Goal: Information Seeking & Learning: Learn about a topic

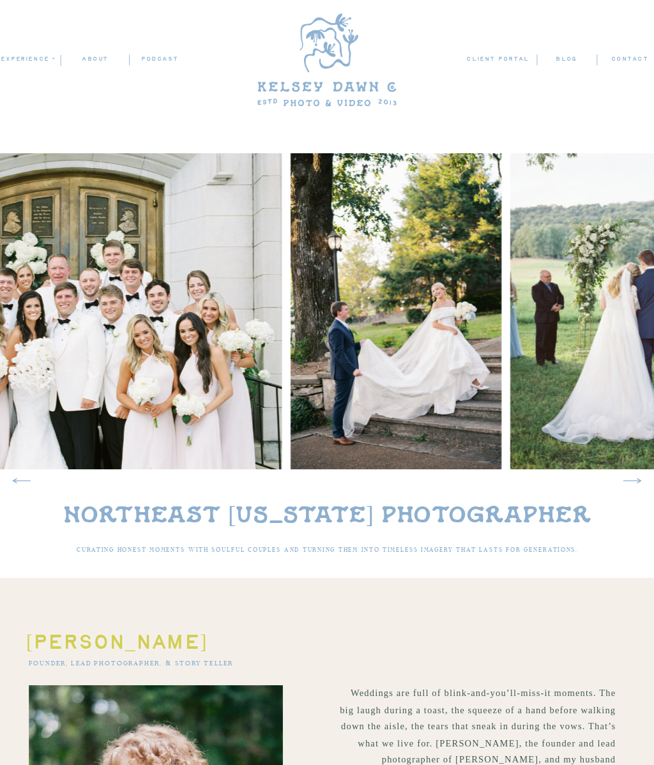
click at [589, 399] on img at bounding box center [627, 311] width 235 height 316
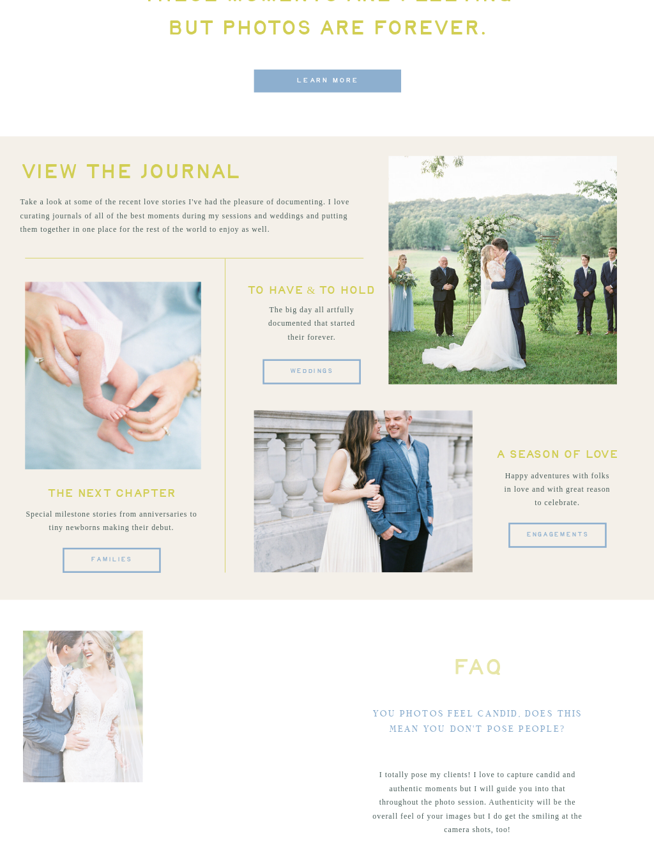
scroll to position [2874, 0]
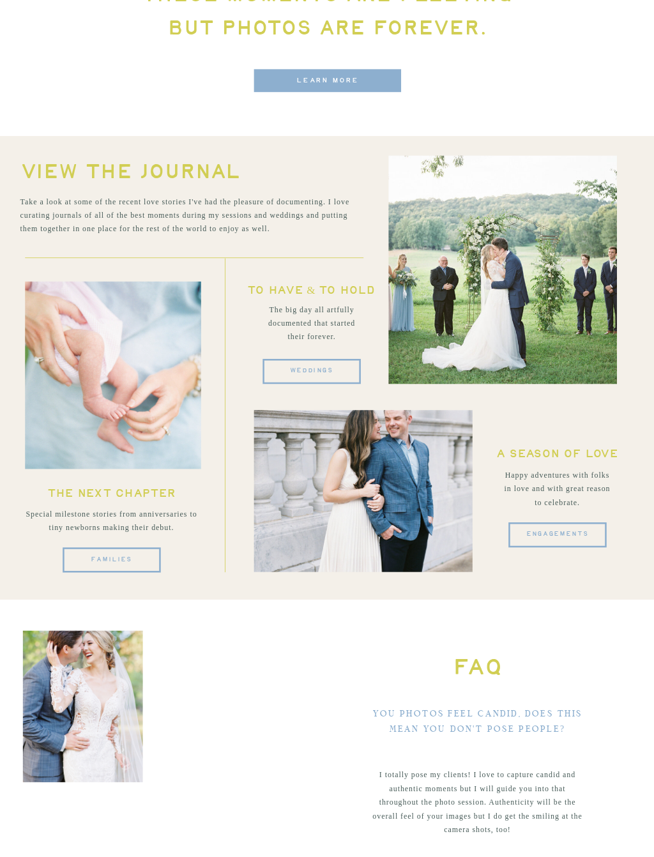
click at [287, 366] on span "weddings" at bounding box center [311, 371] width 98 height 25
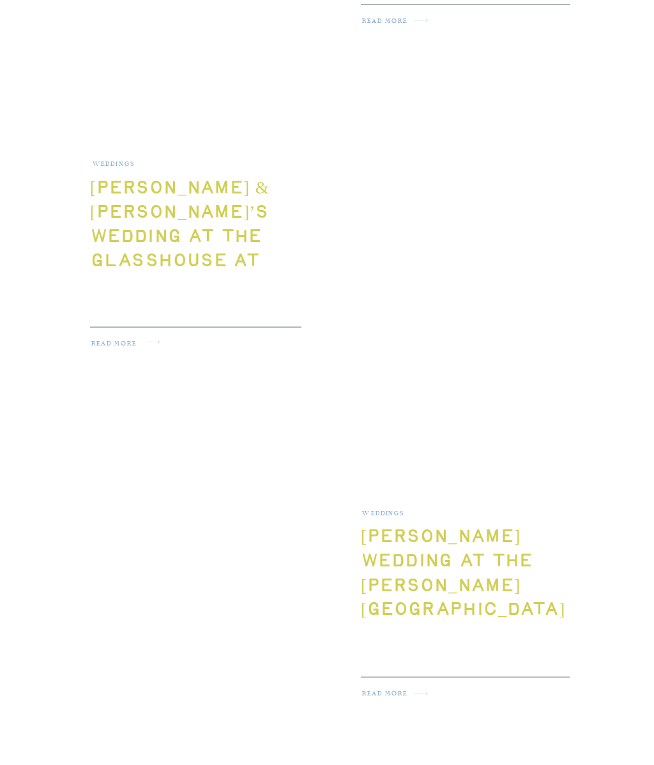
scroll to position [991, 0]
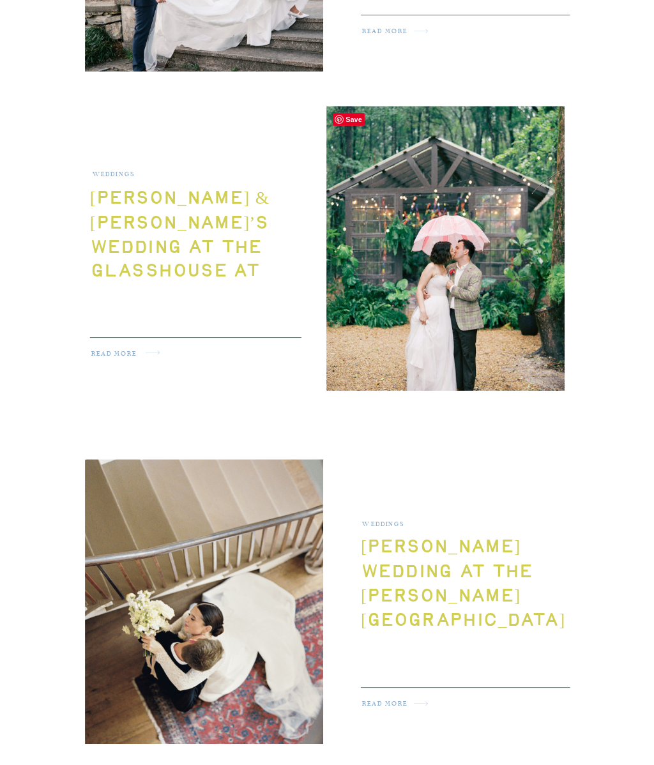
click at [110, 350] on h2 "read more" at bounding box center [127, 356] width 72 height 15
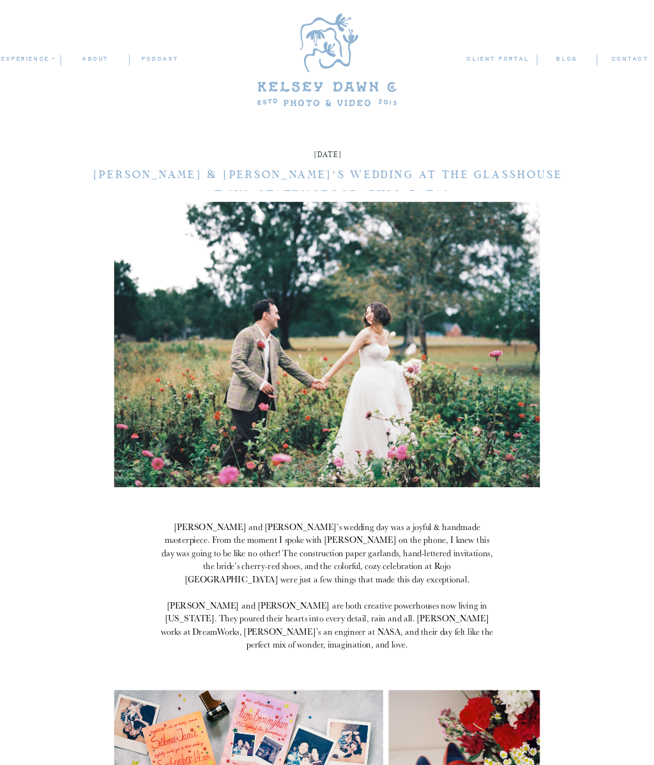
click at [550, 63] on nav "blog" at bounding box center [566, 59] width 59 height 10
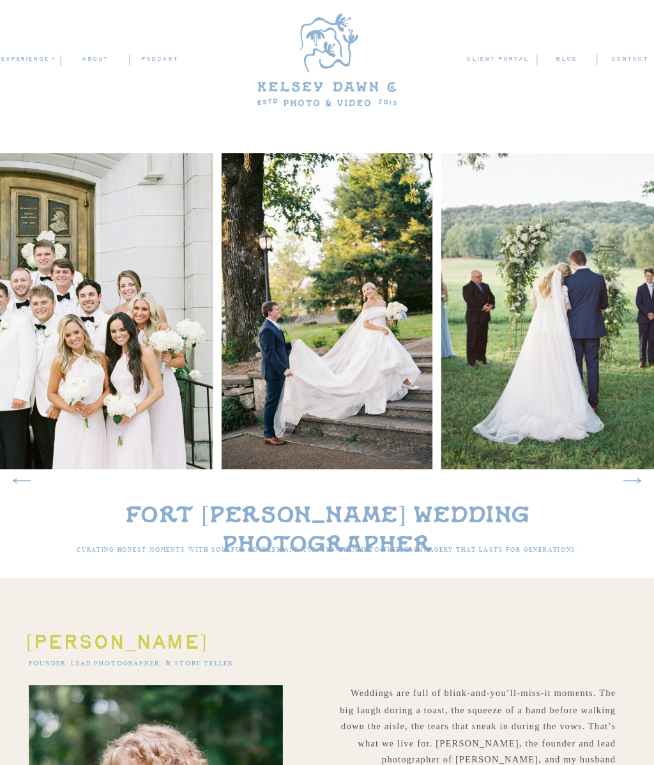
click at [565, 59] on nav "blog" at bounding box center [566, 59] width 59 height 10
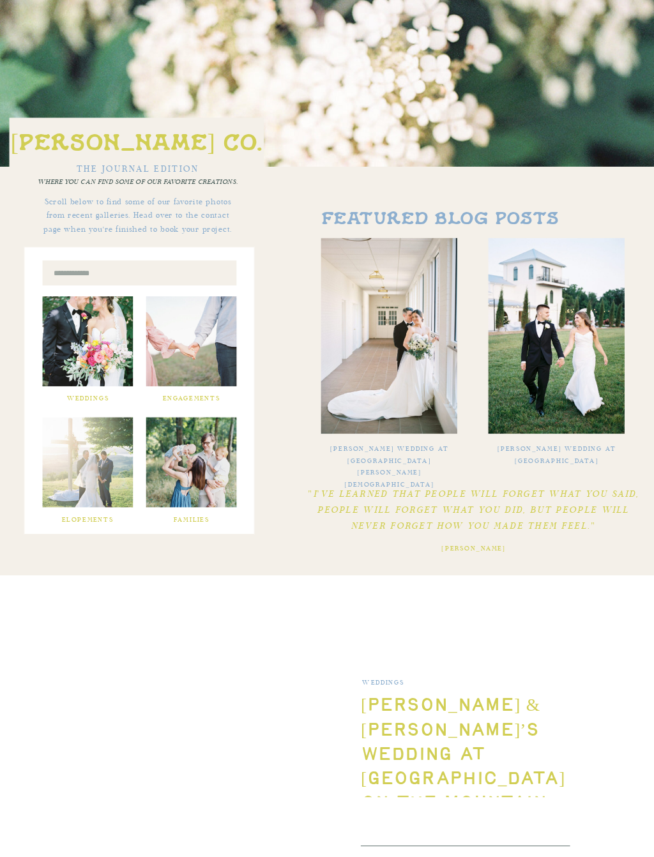
scroll to position [162, 0]
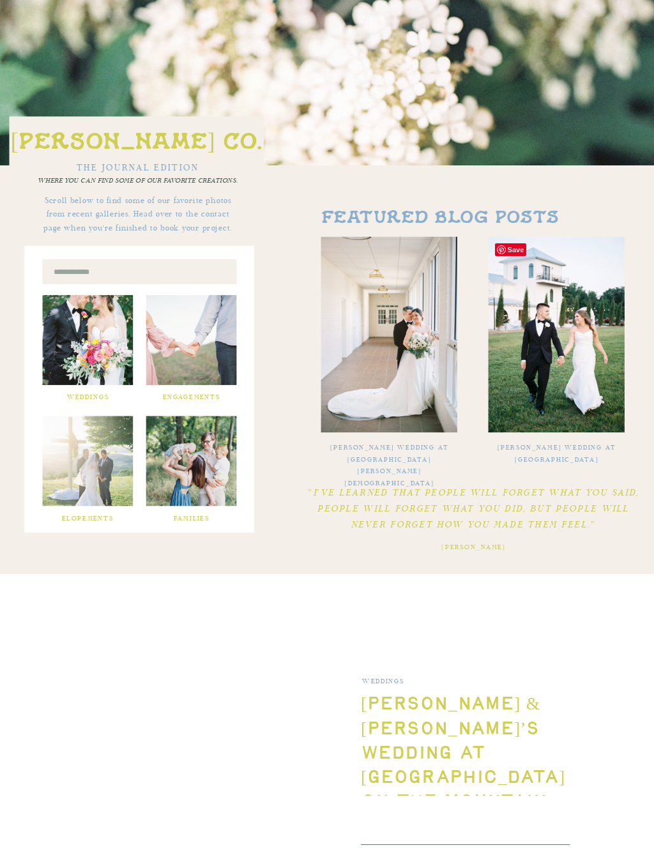
click at [73, 351] on div at bounding box center [88, 340] width 91 height 90
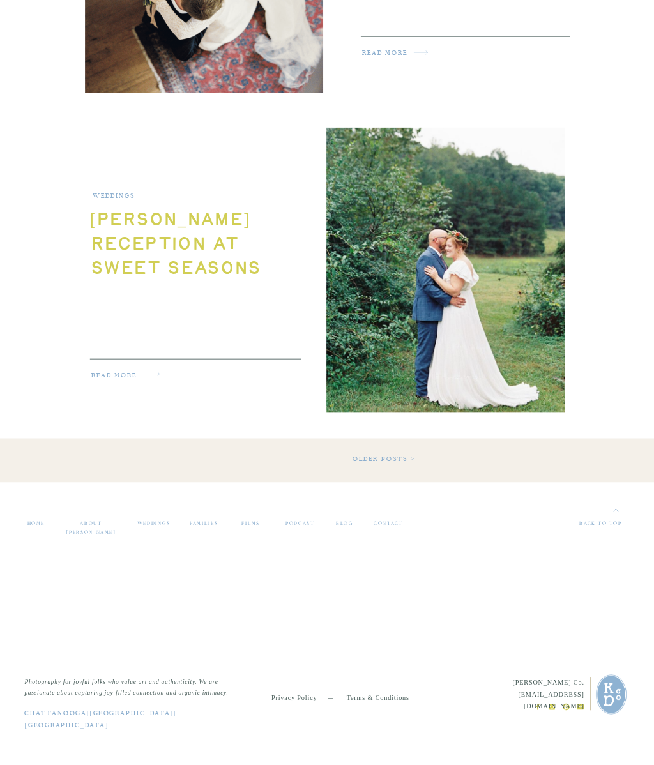
scroll to position [1643, 0]
click at [401, 458] on link "Older Posts >" at bounding box center [384, 458] width 63 height 6
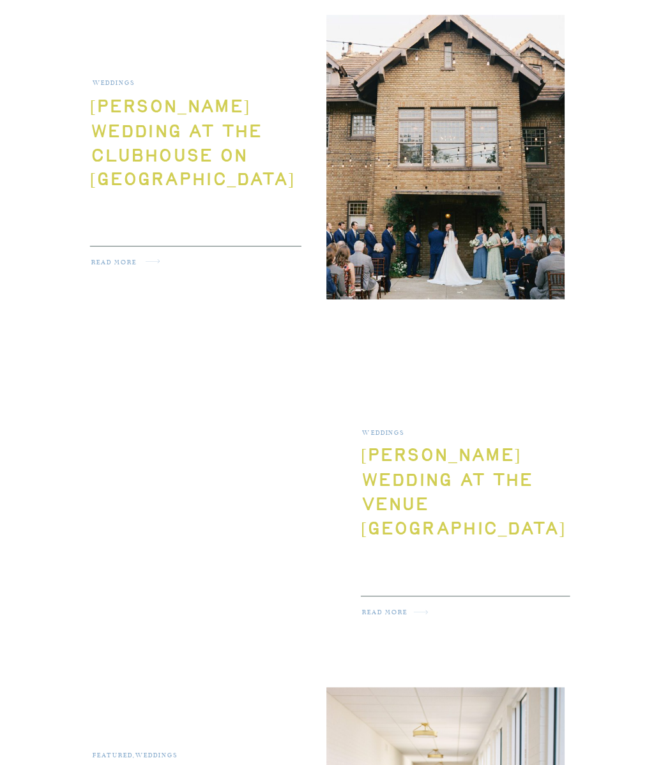
scroll to position [1048, 0]
